Goal: Information Seeking & Learning: Learn about a topic

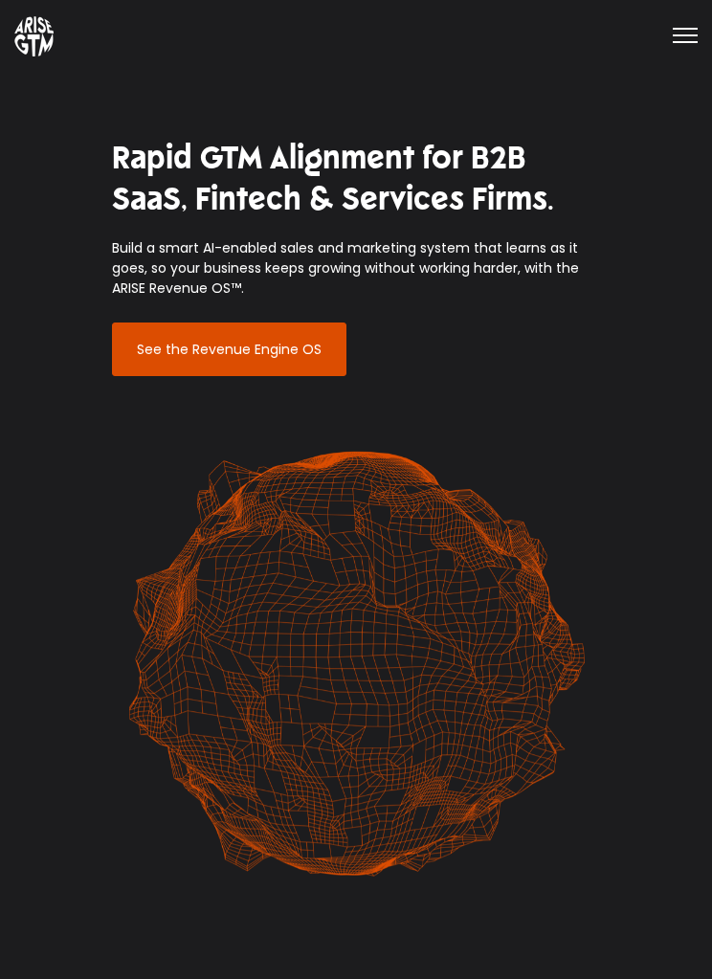
click at [673, 13] on div "ARISE REVENUE OS AI Show submenu for SOLUTIONS SOLUTIONS Show submenu for REVEN…" at bounding box center [355, 34] width 683 height 43
click at [697, 28] on rect at bounding box center [685, 29] width 25 height 2
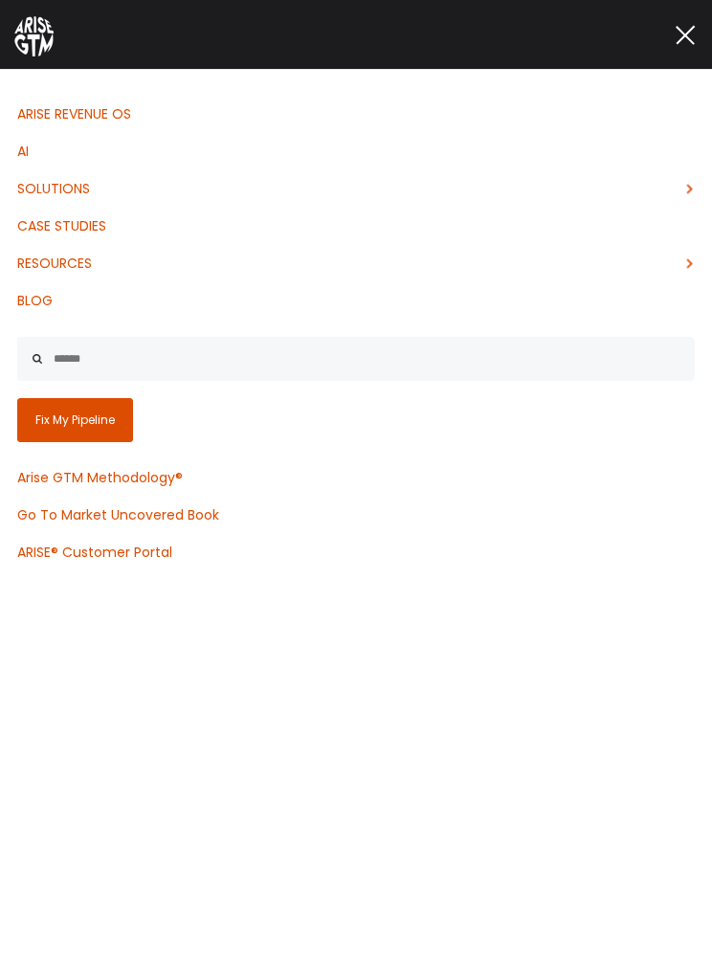
click at [126, 125] on link "ARISE REVENUE OS" at bounding box center [356, 114] width 712 height 37
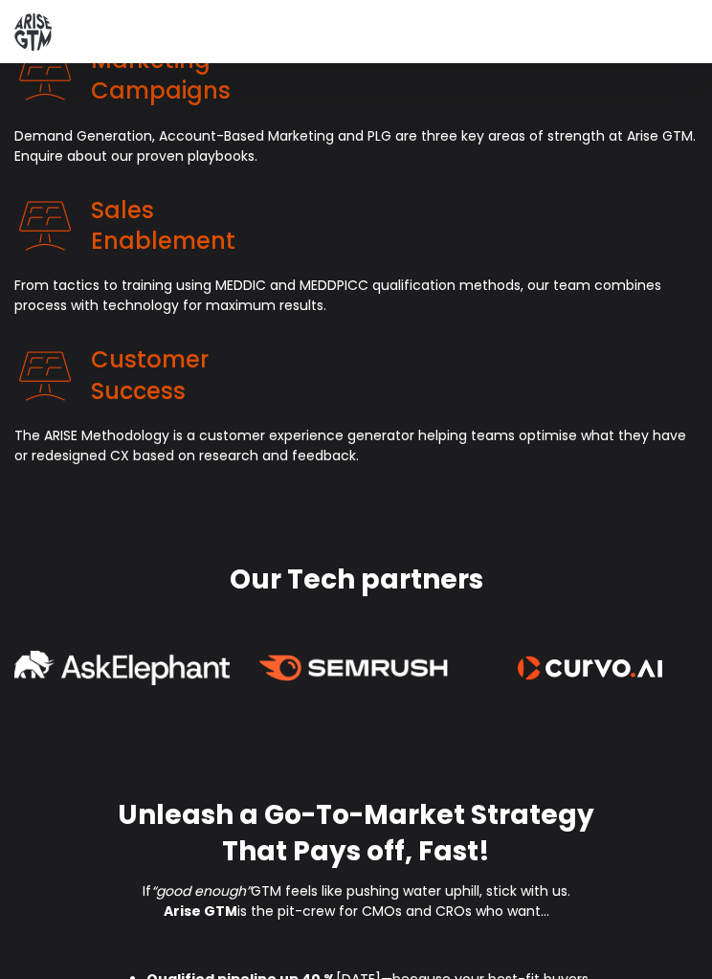
scroll to position [1086, 0]
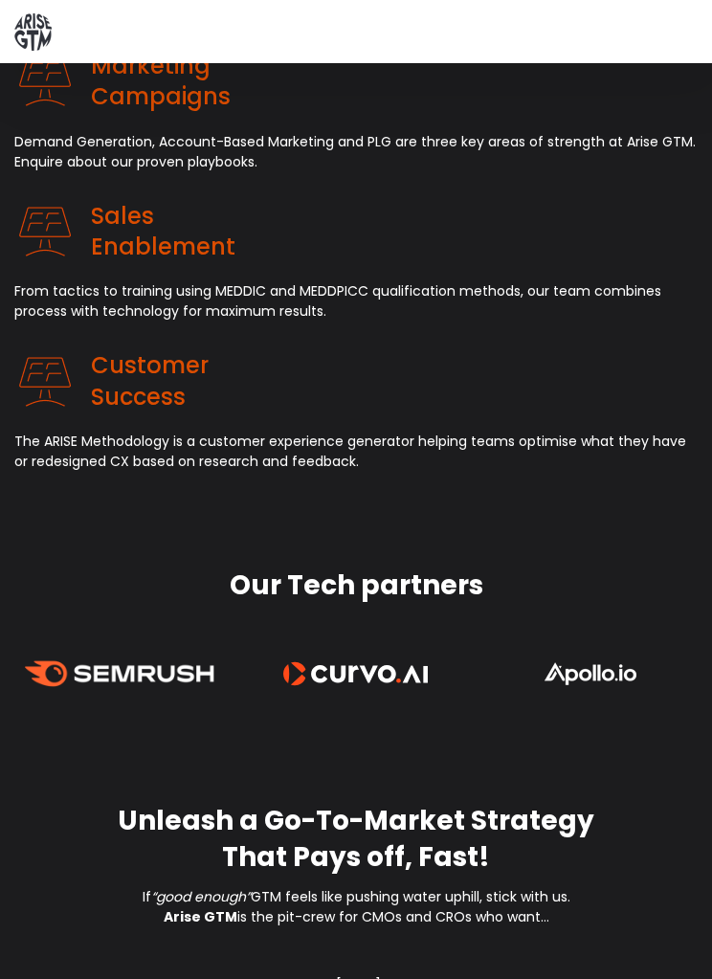
click at [616, 475] on div "Marketing Campaigns Demand Generation, Account-Based Marketing and PLG are thre…" at bounding box center [356, 261] width 712 height 517
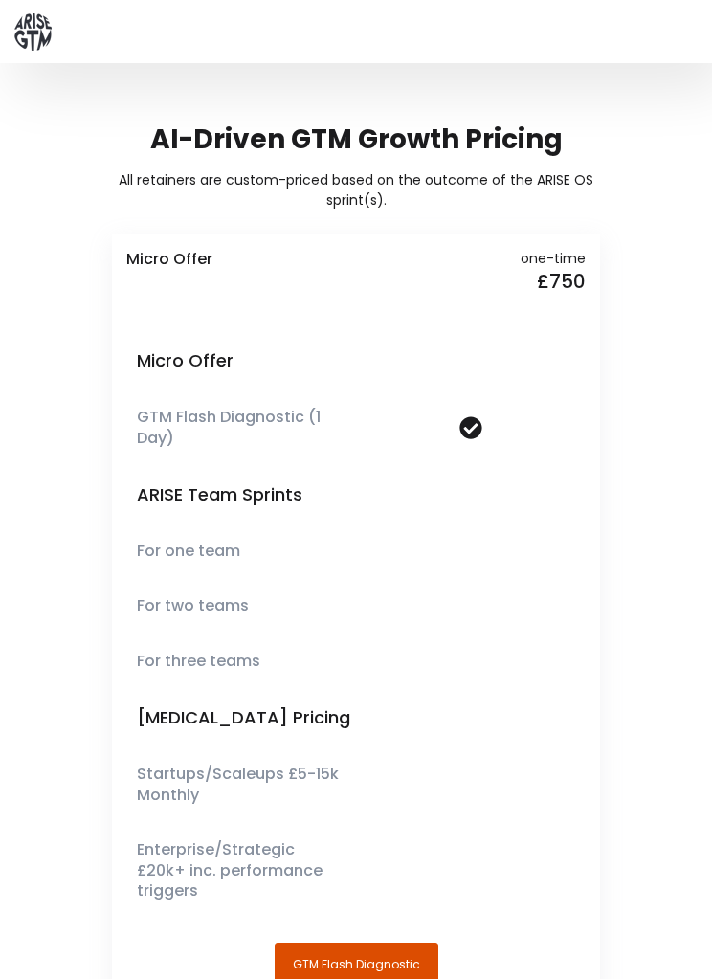
scroll to position [5369, 0]
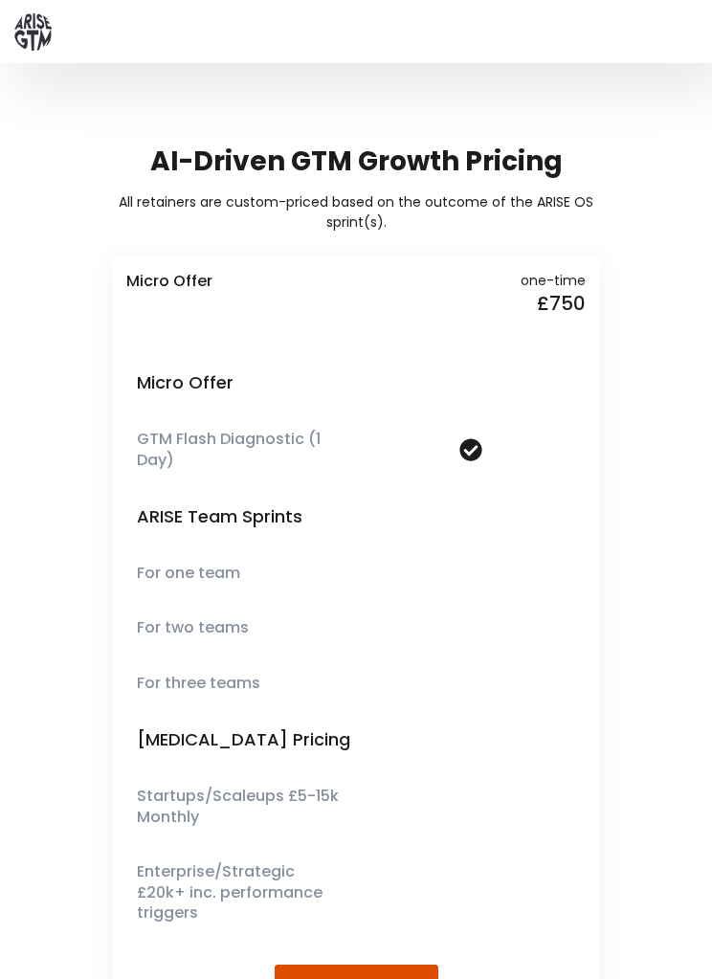
click at [564, 296] on h4 "£ 750" at bounding box center [477, 304] width 215 height 26
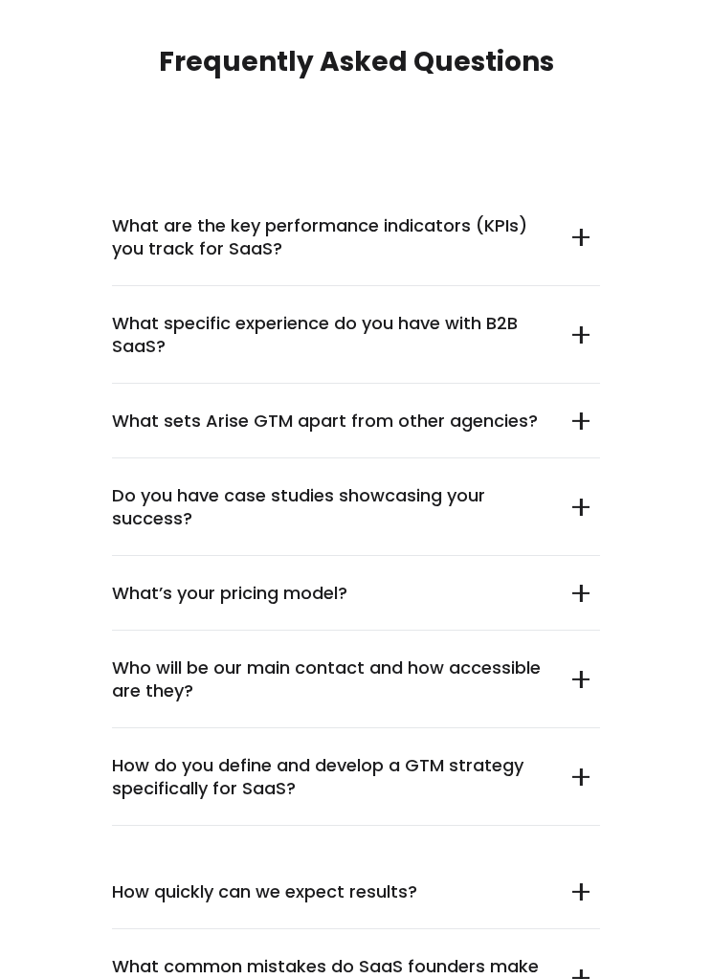
scroll to position [10038, 0]
click at [581, 189] on summary "What are the key performance indicators (KPIs) you track for SaaS?" at bounding box center [356, 238] width 488 height 99
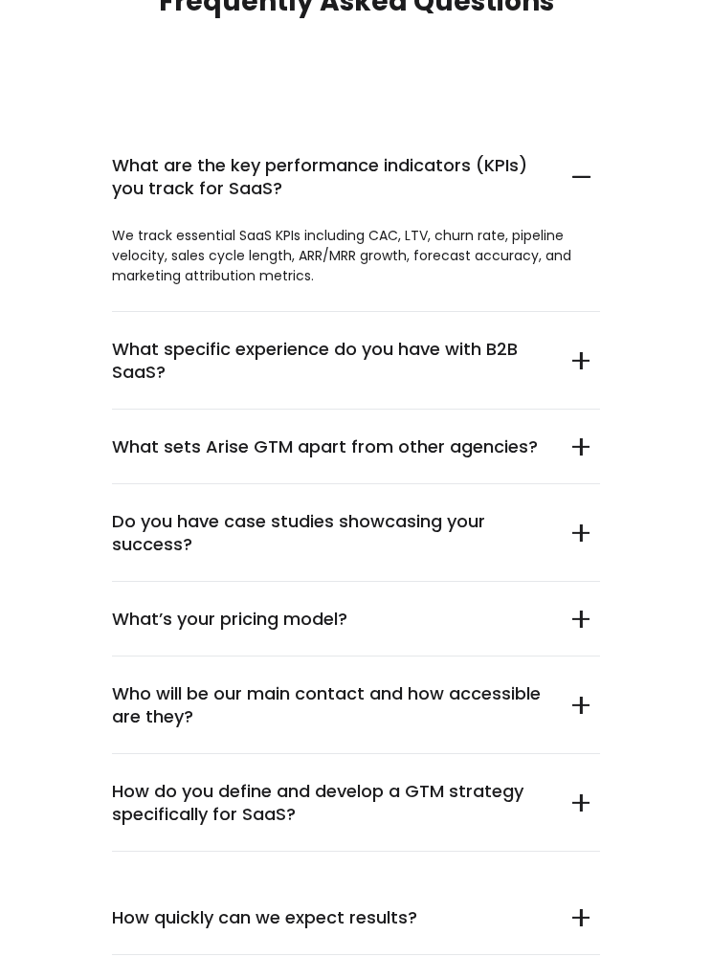
scroll to position [10105, 0]
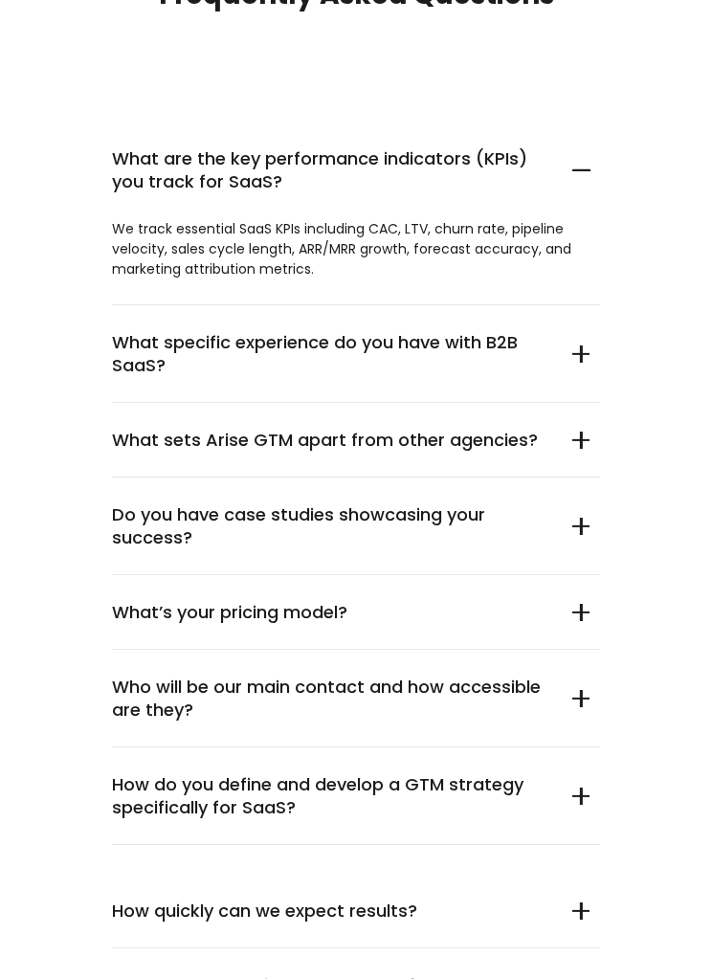
click at [509, 331] on h5 "What specific experience do you have with B2B SaaS?" at bounding box center [326, 354] width 429 height 47
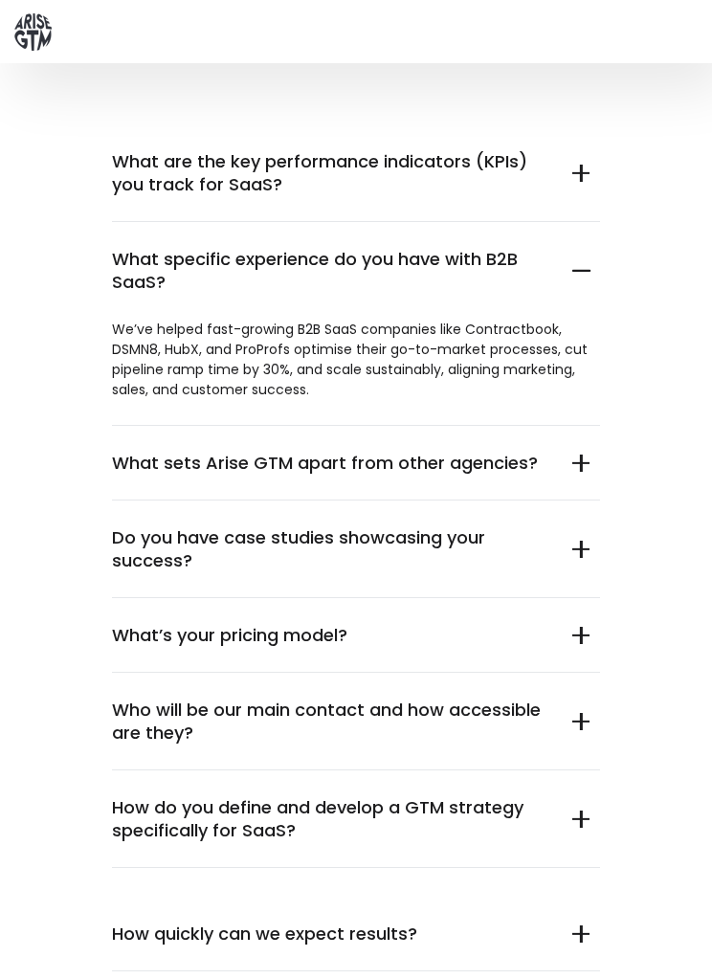
scroll to position [10081, 0]
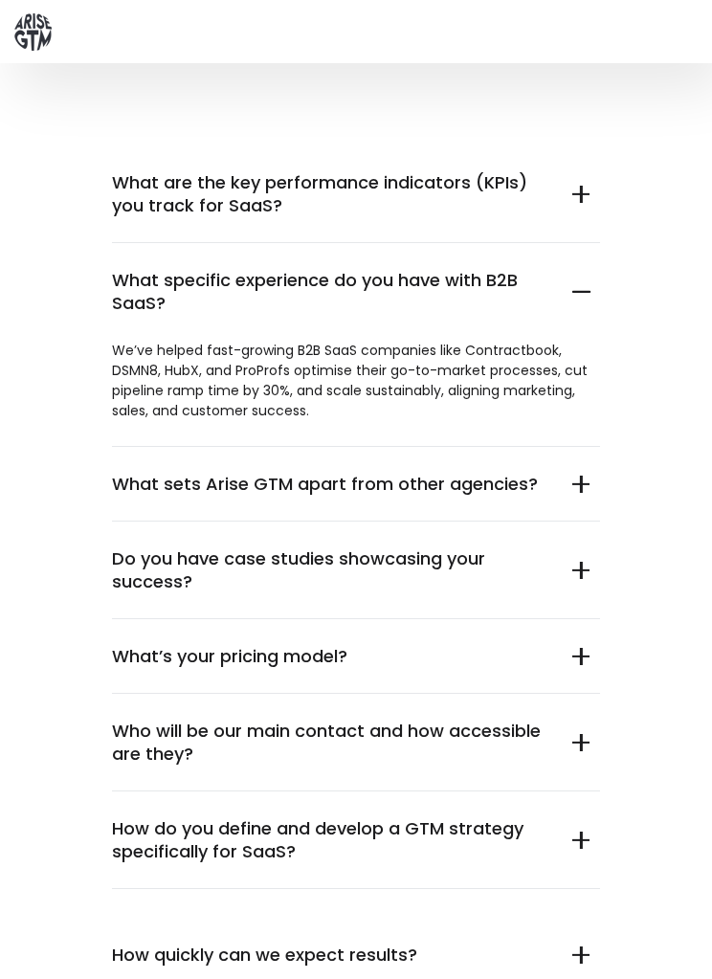
click at [465, 447] on summary "What sets Arise GTM apart from other agencies?" at bounding box center [356, 484] width 488 height 75
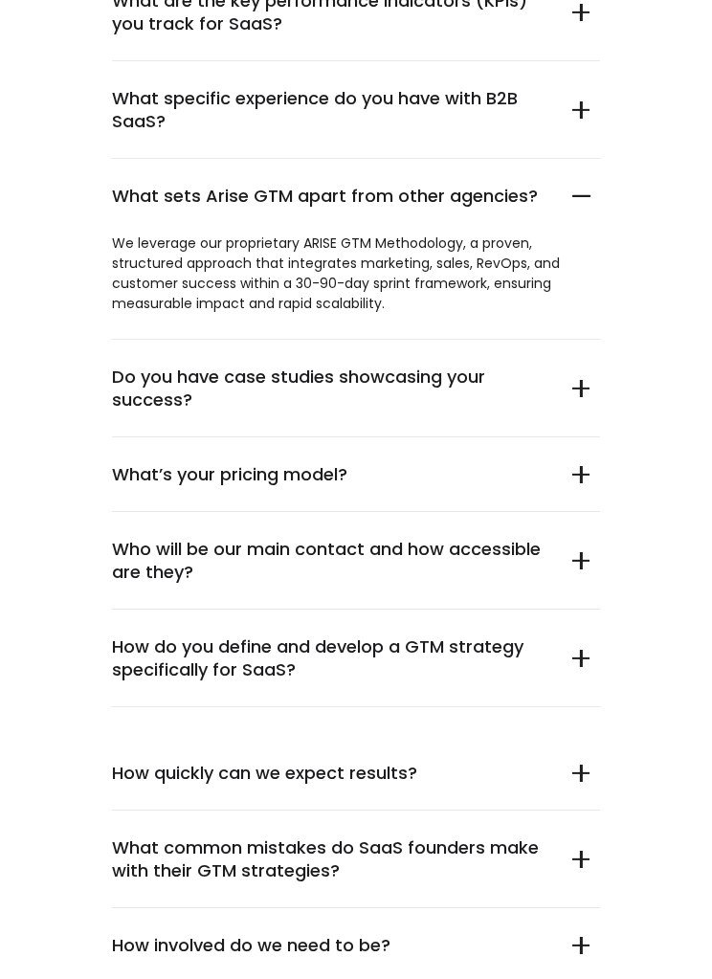
scroll to position [10262, 0]
click at [466, 463] on h5 "What’s your pricing model?" at bounding box center [326, 474] width 429 height 23
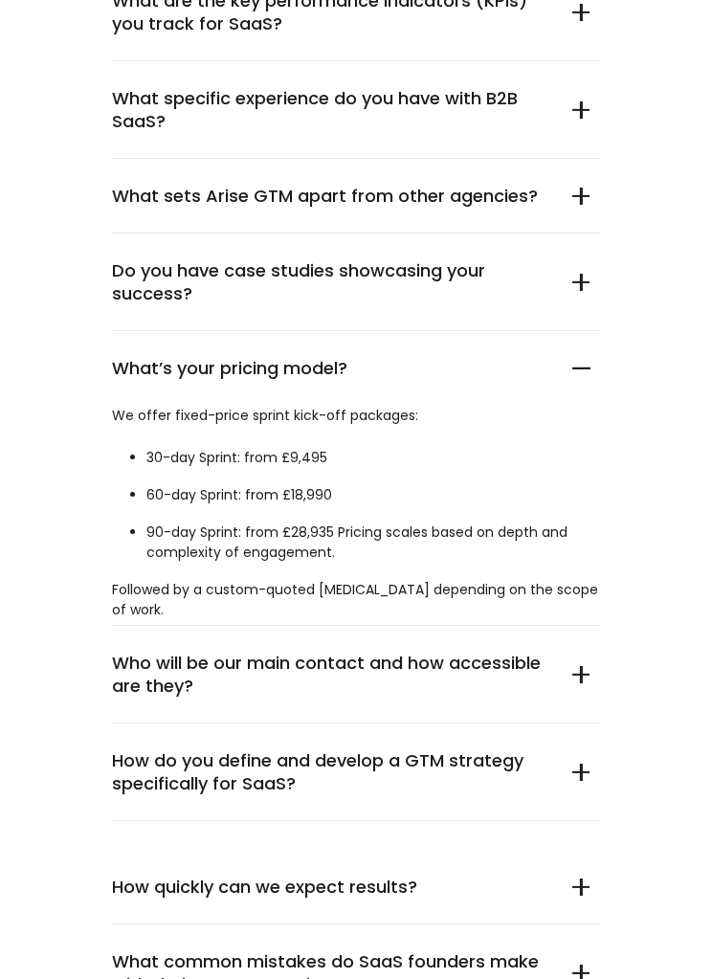
click at [529, 259] on h5 "Do you have case studies showcasing your success?" at bounding box center [326, 282] width 429 height 47
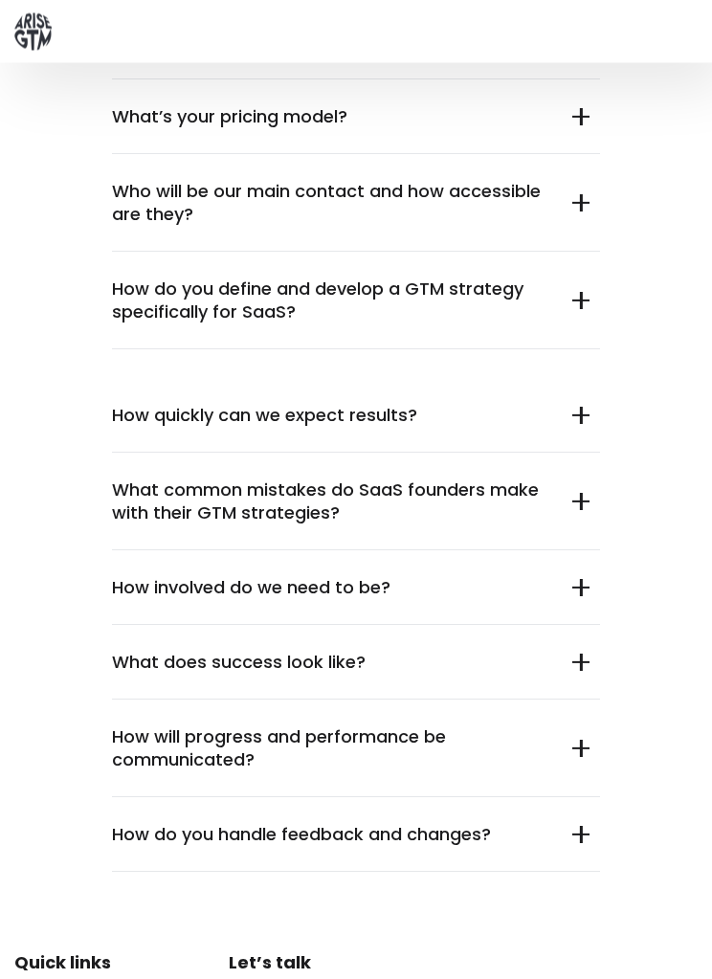
scroll to position [10732, 0]
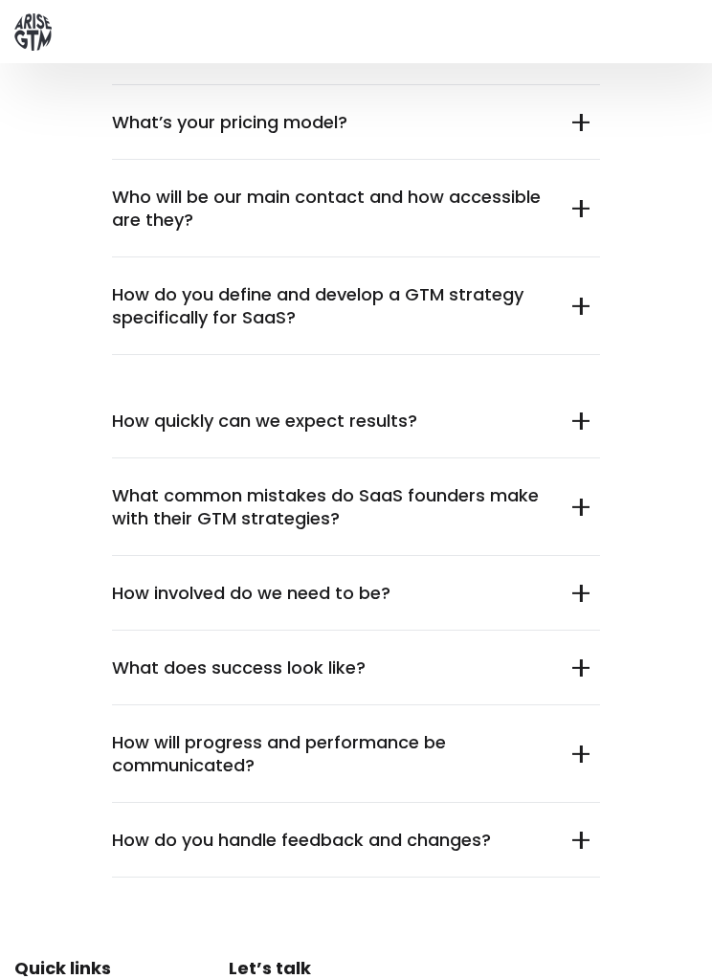
click at [511, 283] on h5 "How do you define and develop a GTM strategy specifically for SaaS?" at bounding box center [326, 306] width 429 height 47
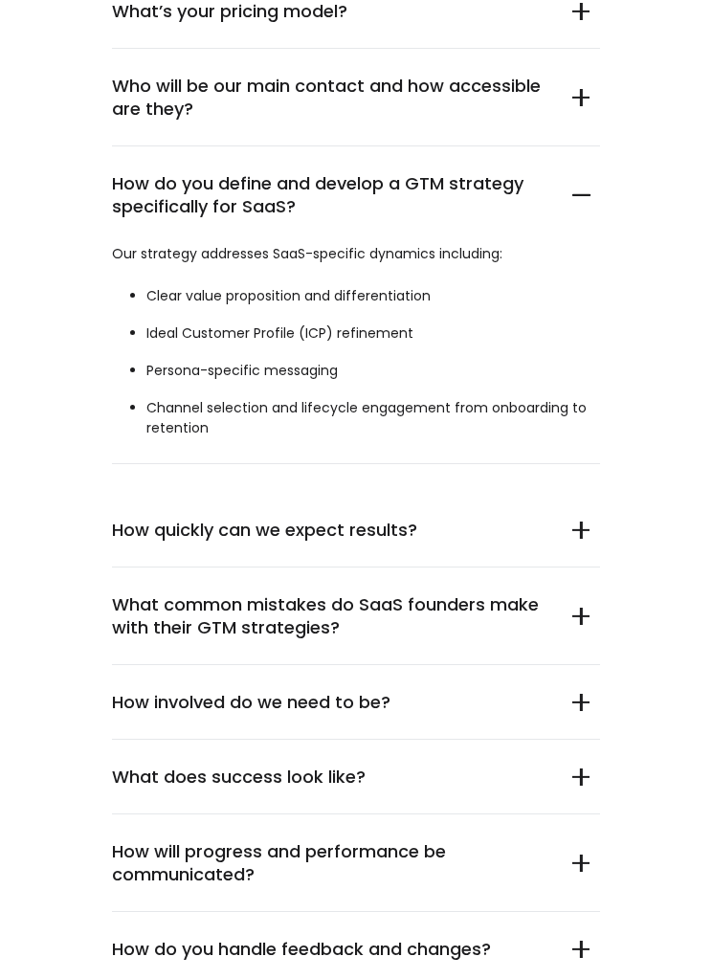
scroll to position [10620, 0]
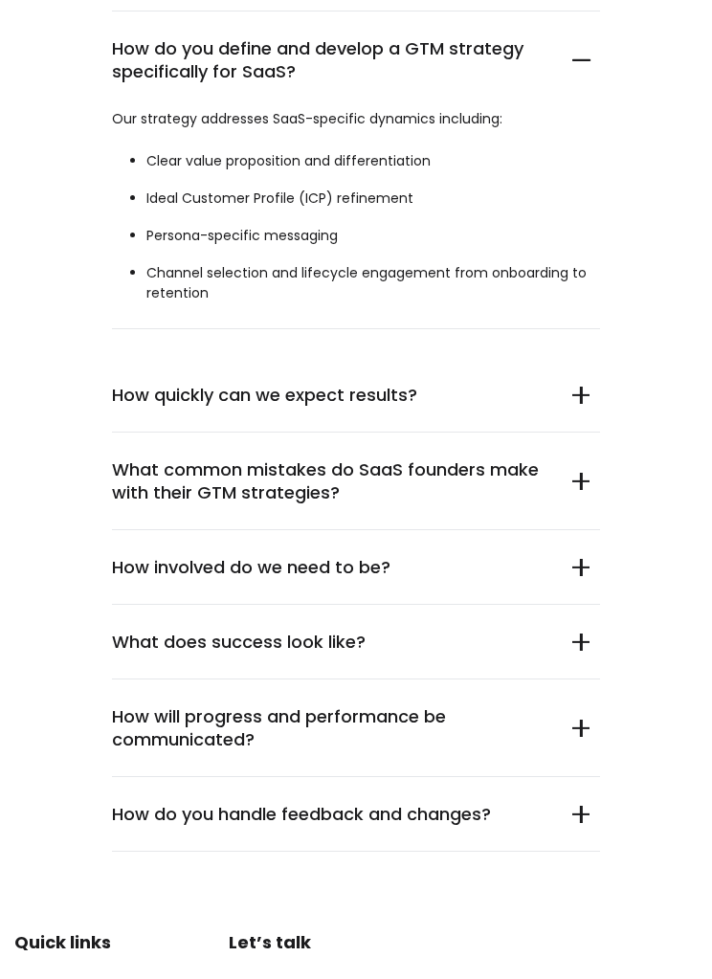
click at [452, 385] on h5 "How quickly can we expect results?" at bounding box center [326, 396] width 429 height 23
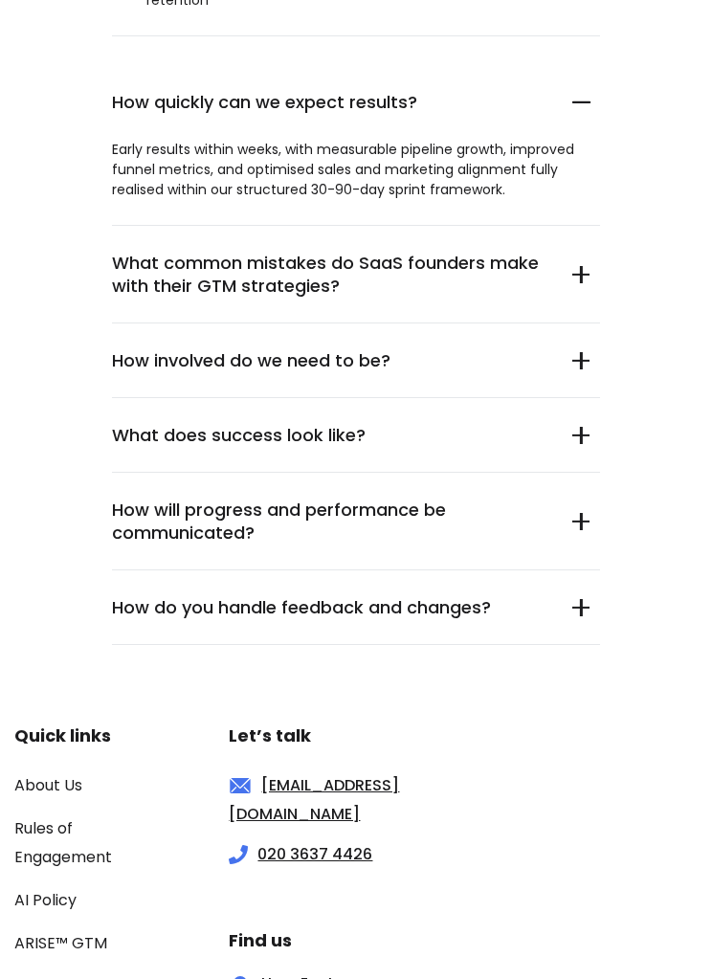
scroll to position [11048, 0]
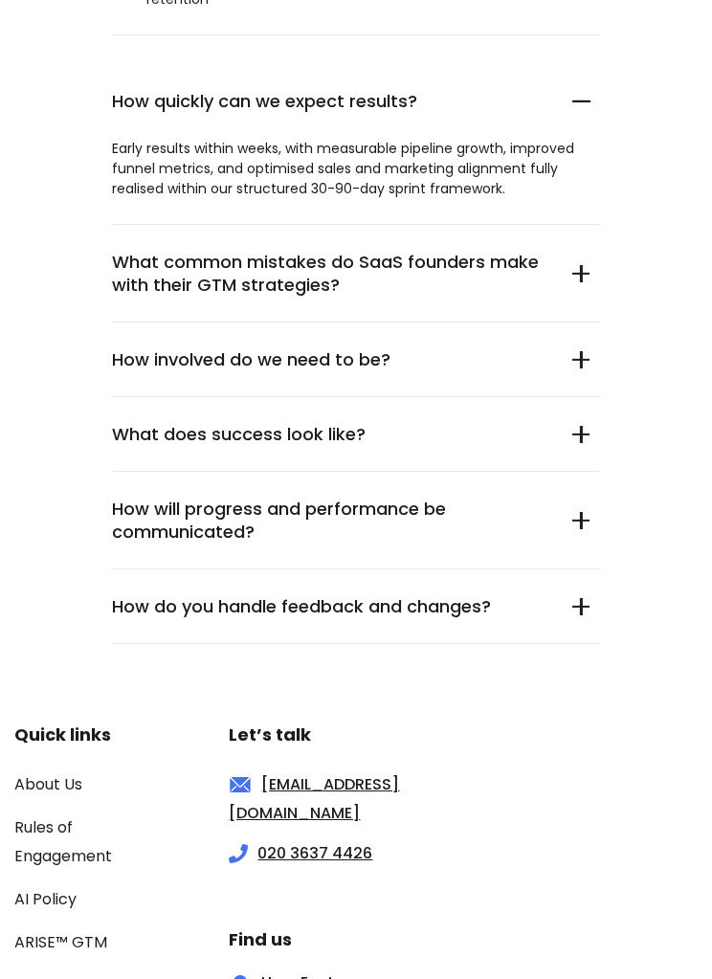
click at [448, 397] on summary "What does success look like?" at bounding box center [356, 434] width 488 height 75
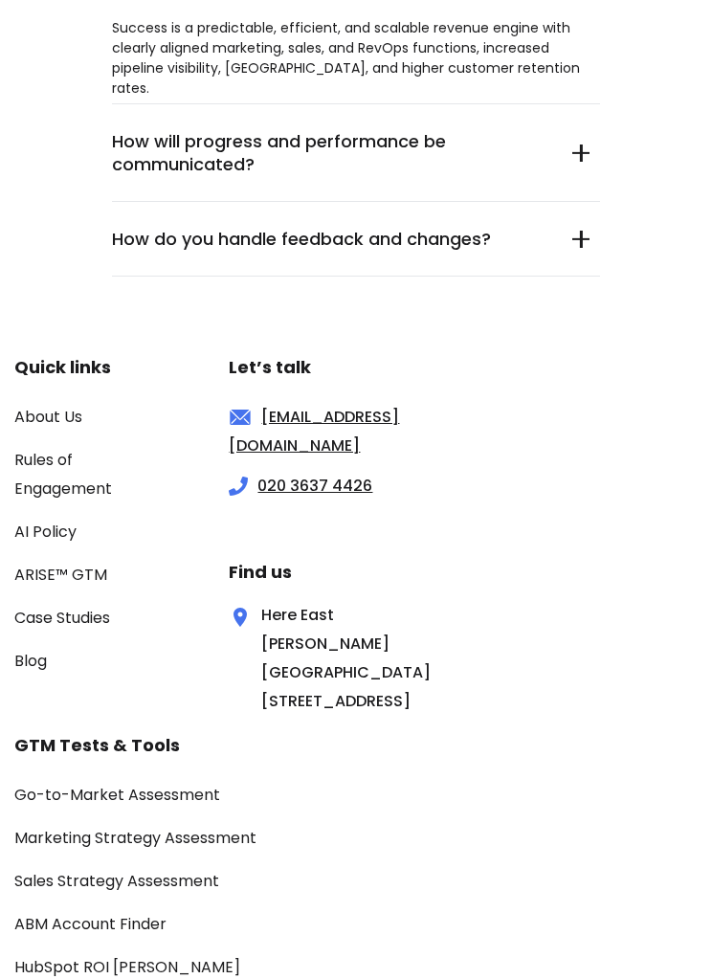
scroll to position [11422, 0]
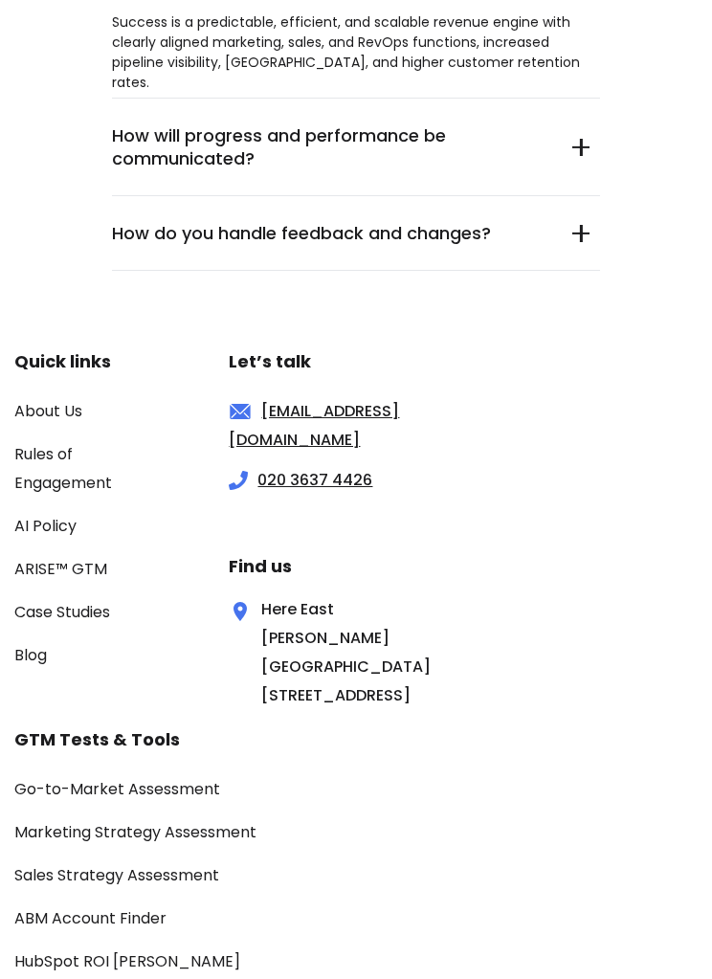
click at [111, 555] on li "ARISE™ GTM" at bounding box center [92, 569] width 157 height 29
click at [103, 558] on link "ARISE™ GTM" at bounding box center [60, 569] width 93 height 22
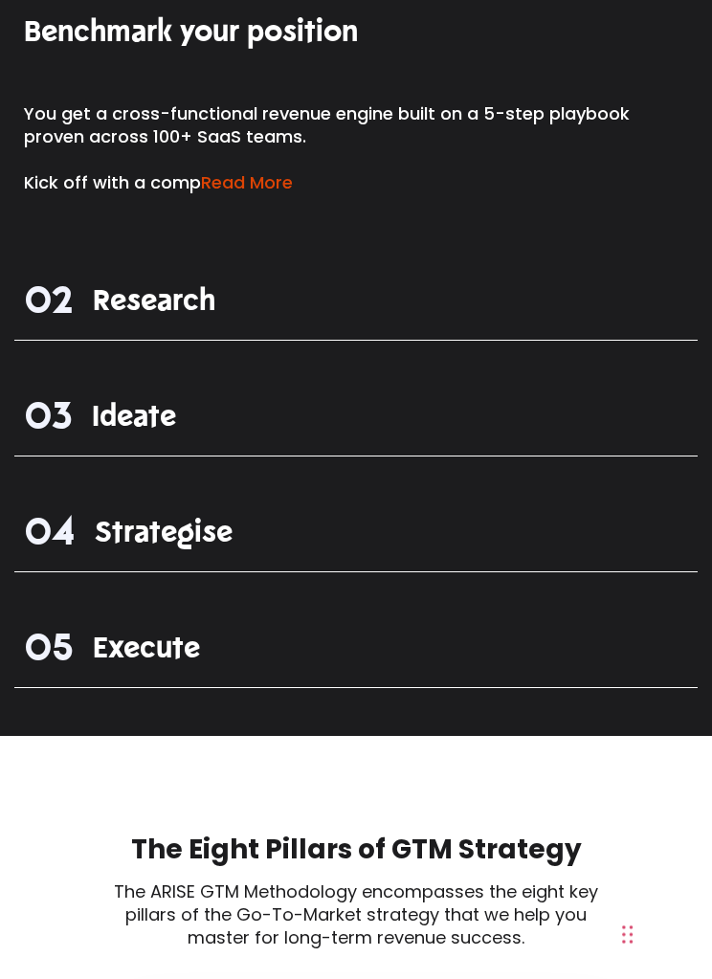
click at [389, 303] on h3 "02 Research" at bounding box center [355, 302] width 683 height 57
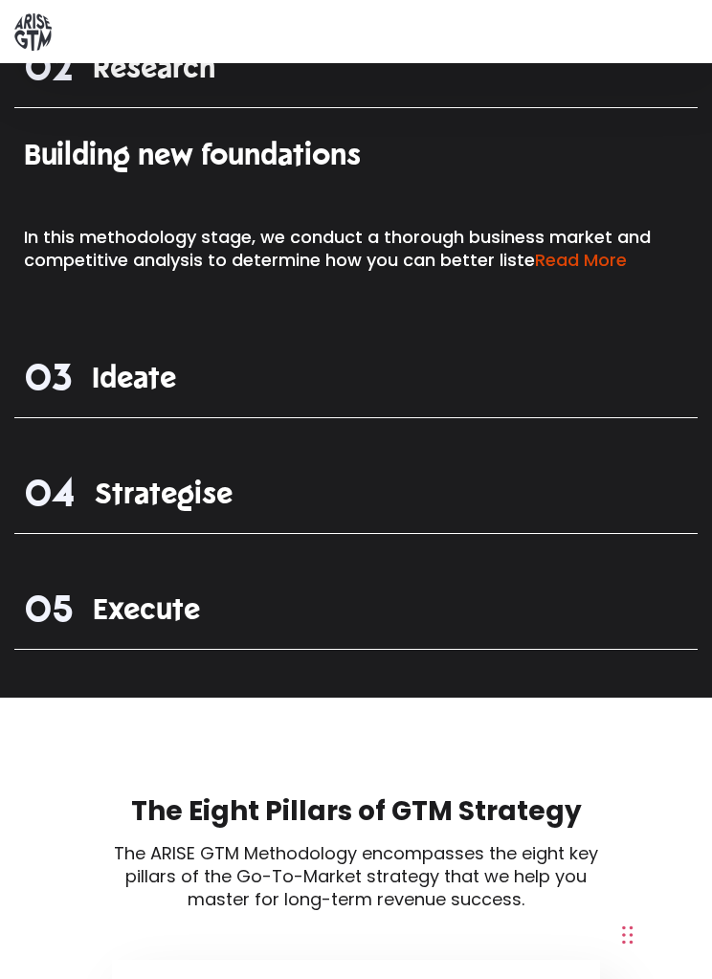
scroll to position [2207, 0]
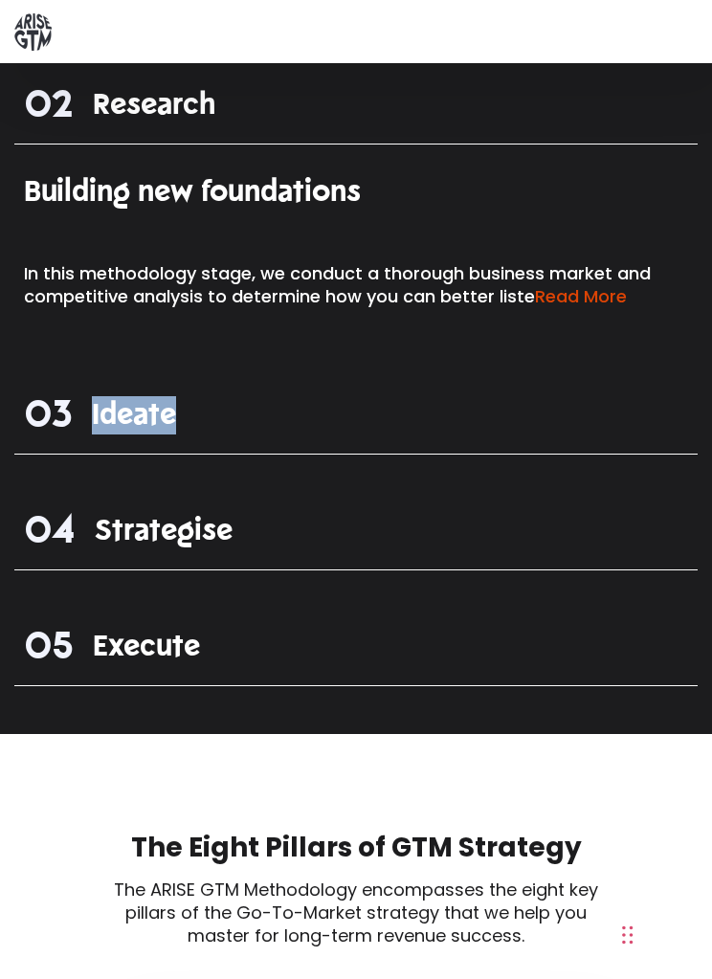
click at [275, 443] on div "03 Ideate" at bounding box center [355, 421] width 683 height 68
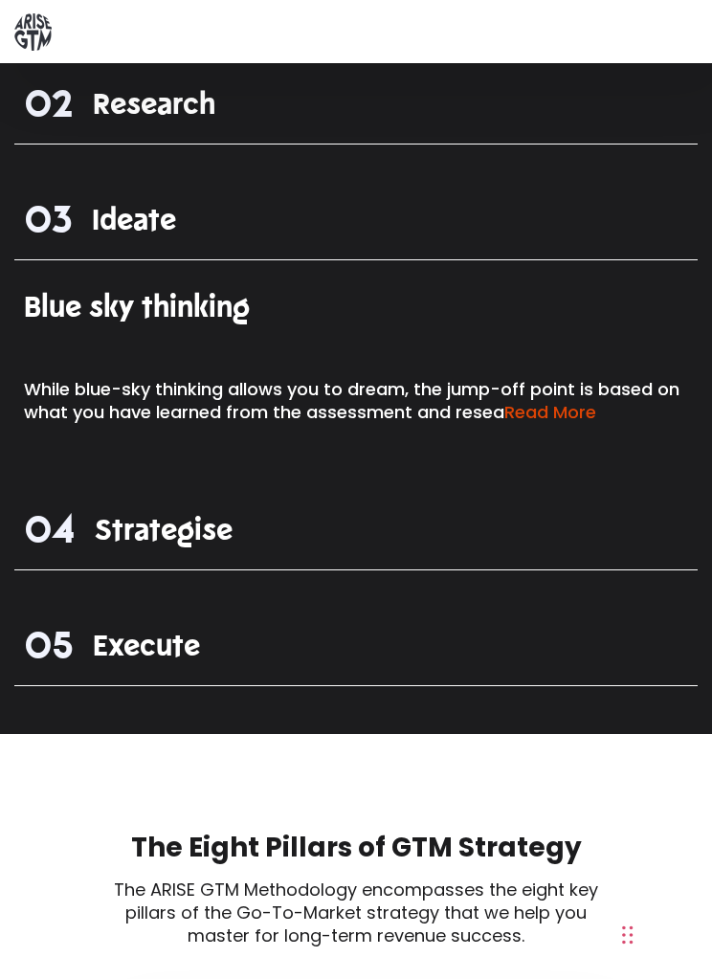
click at [261, 537] on h3 "04 Strategise" at bounding box center [355, 531] width 683 height 57
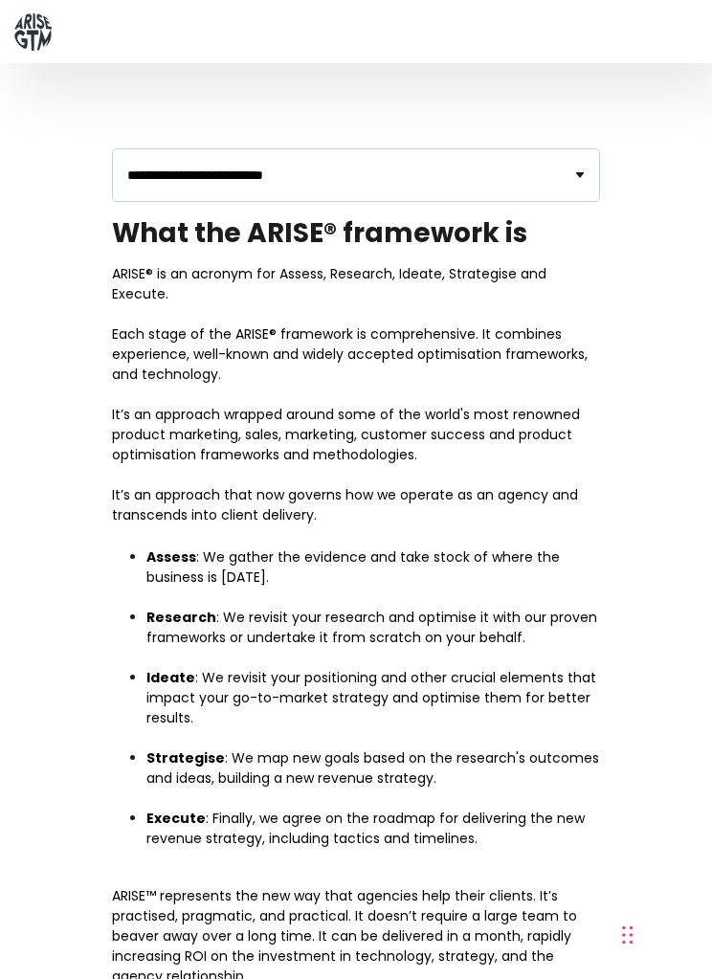
scroll to position [806, 0]
